Goal: Information Seeking & Learning: Learn about a topic

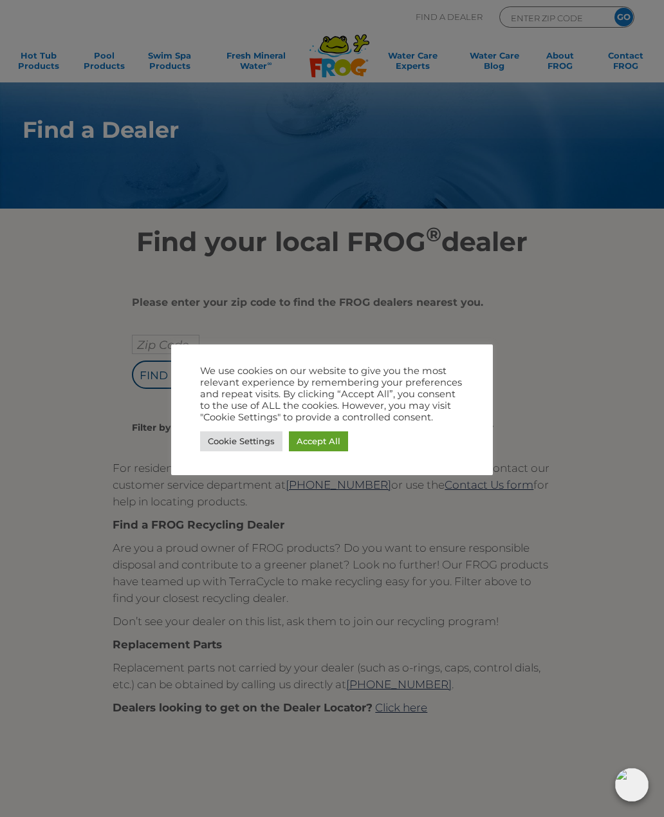
click at [328, 441] on link "Accept All" at bounding box center [318, 441] width 59 height 20
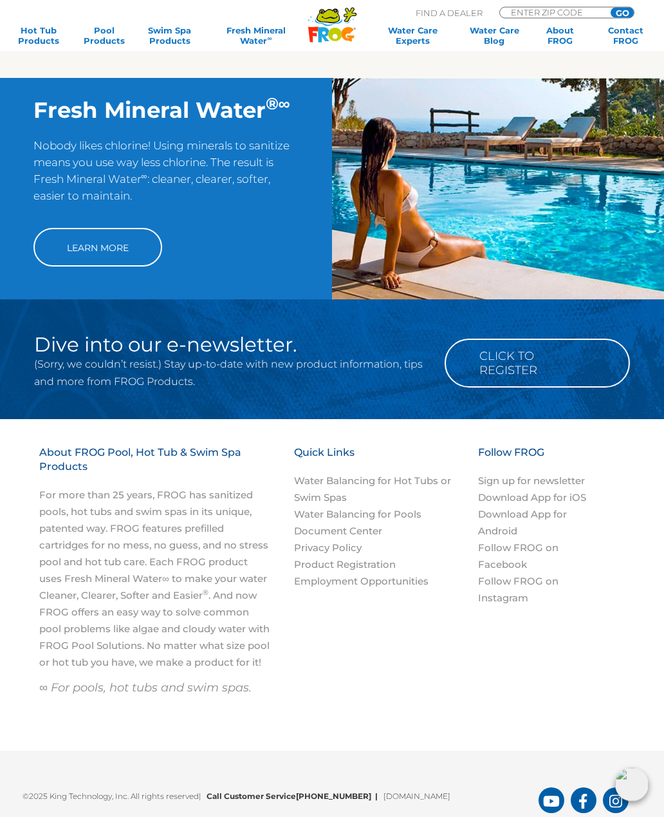
scroll to position [920, 0]
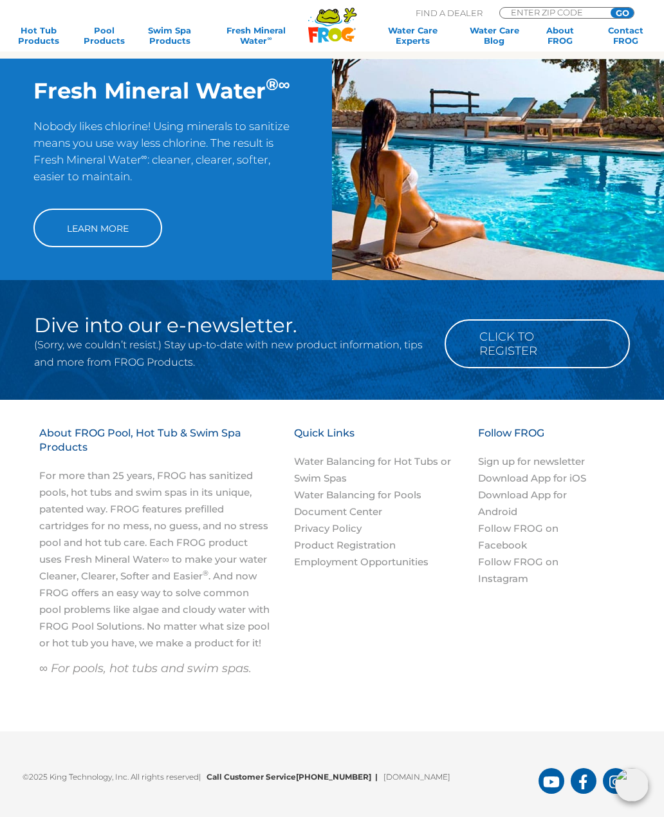
click at [108, 247] on link "Learn More" at bounding box center [97, 228] width 129 height 39
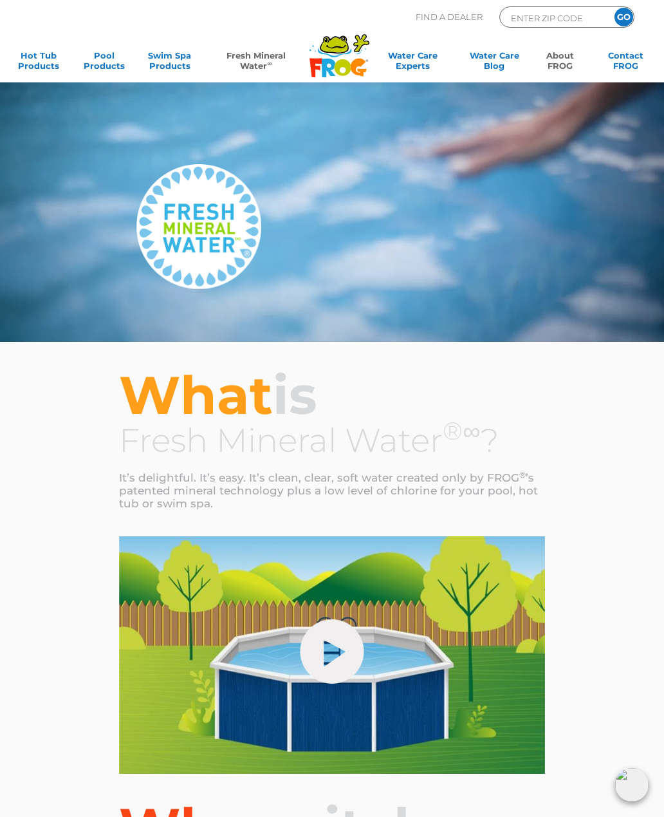
click at [563, 63] on link "About FROG" at bounding box center [560, 63] width 51 height 26
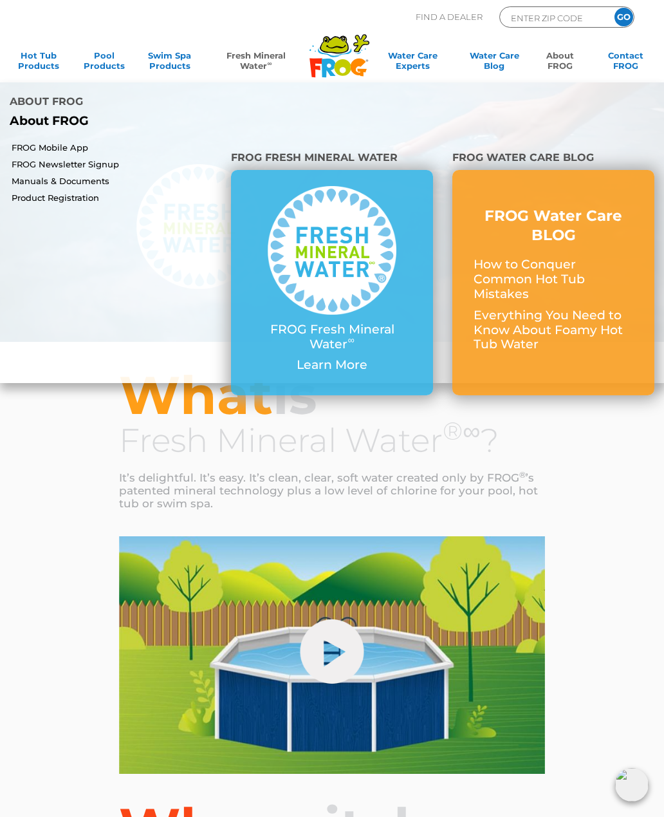
click at [357, 358] on p "Learn More" at bounding box center [332, 365] width 160 height 15
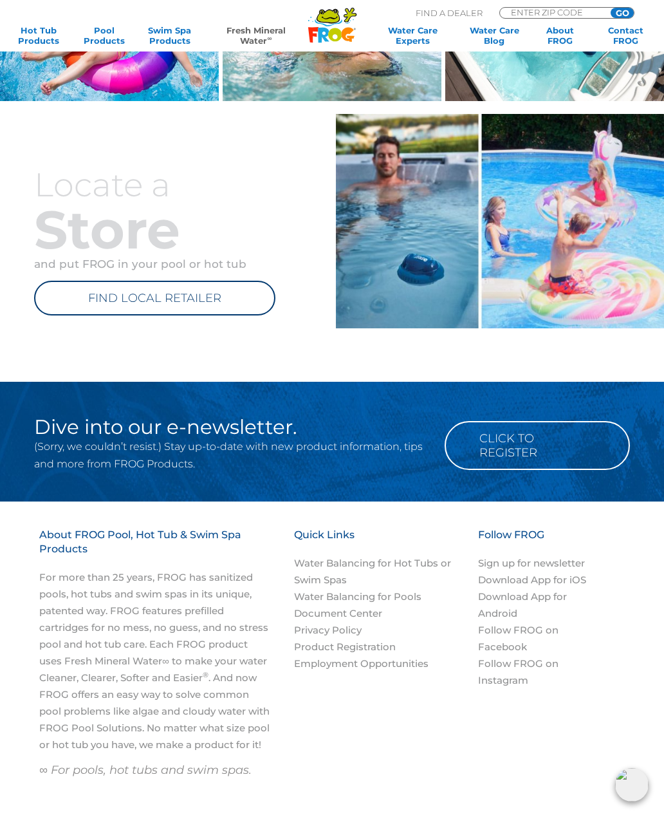
scroll to position [1199, 0]
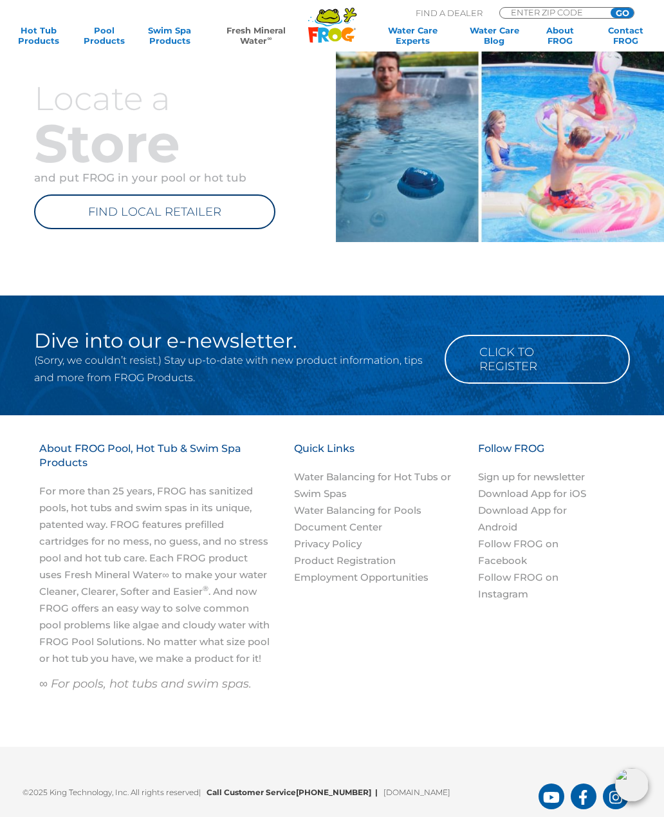
click at [409, 478] on link "Water Balancing for Hot Tubs or Swim Spas" at bounding box center [372, 484] width 157 height 29
